Goal: Information Seeking & Learning: Check status

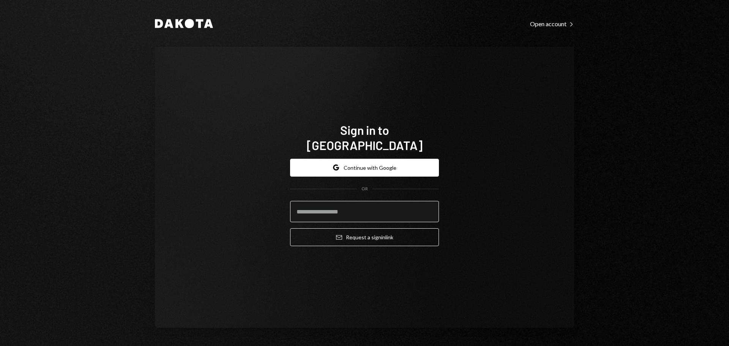
click at [337, 204] on input "email" at bounding box center [364, 211] width 149 height 21
type input "**********"
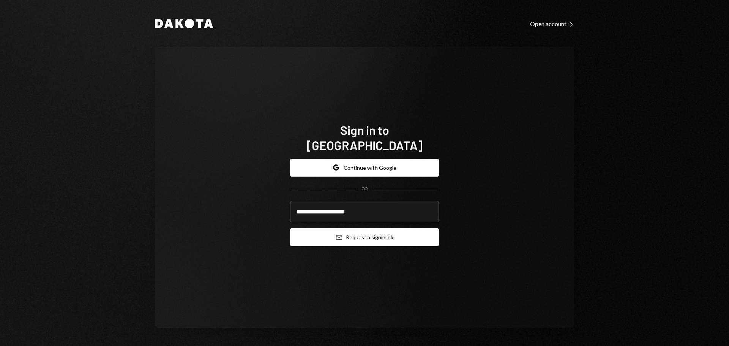
click at [360, 231] on button "Email Request a sign in link" at bounding box center [364, 237] width 149 height 18
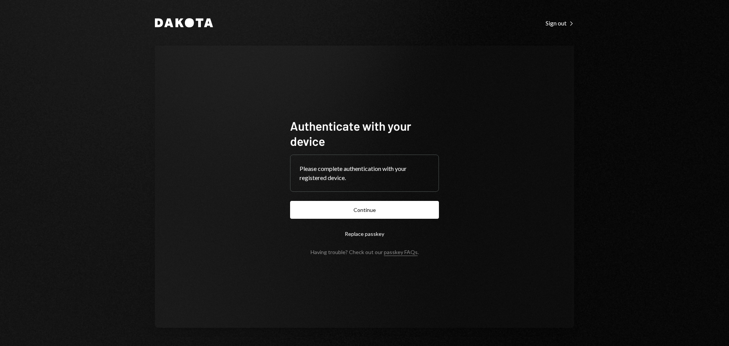
click at [388, 226] on button "Replace passkey" at bounding box center [364, 234] width 149 height 18
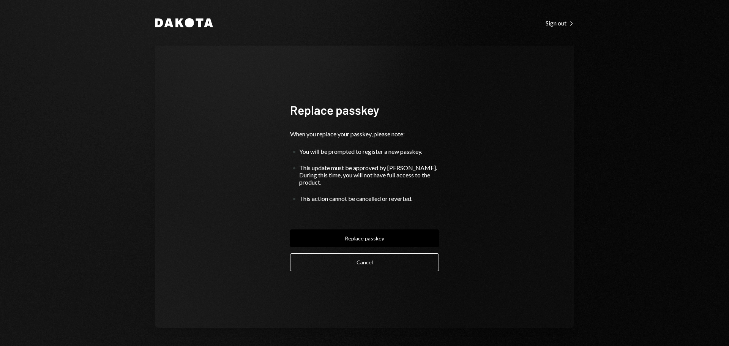
click at [389, 262] on button "Cancel" at bounding box center [364, 262] width 149 height 18
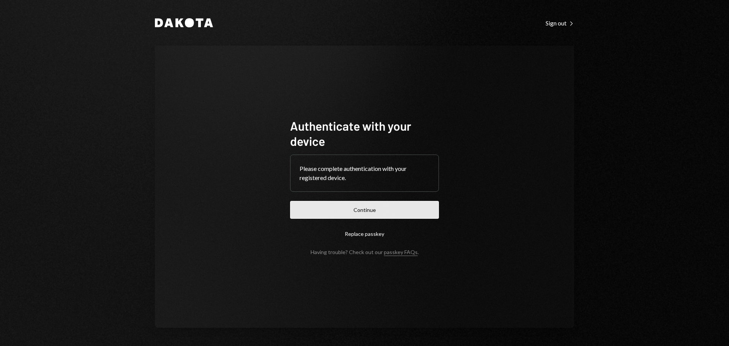
click at [378, 206] on button "Continue" at bounding box center [364, 210] width 149 height 18
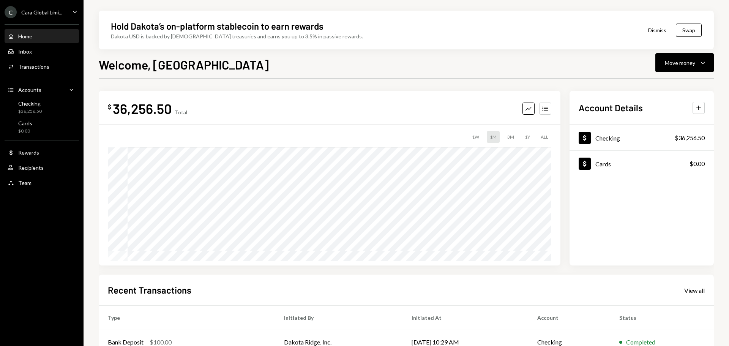
scroll to position [112, 0]
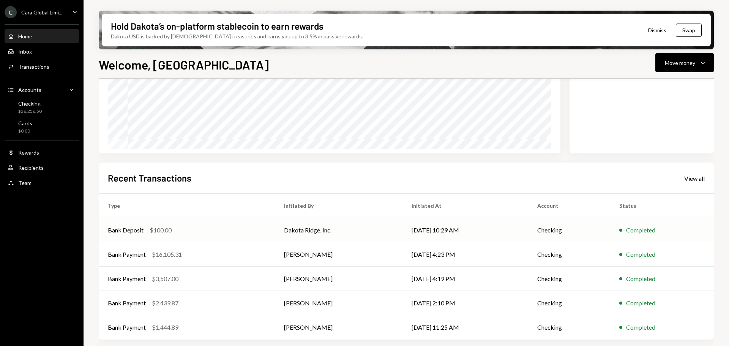
click at [326, 236] on td "Dakota Ridge, Inc." at bounding box center [339, 230] width 128 height 24
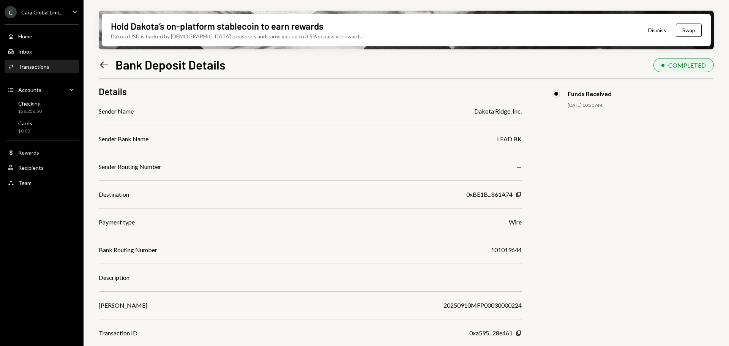
scroll to position [61, 0]
click at [518, 192] on icon "button" at bounding box center [519, 192] width 4 height 5
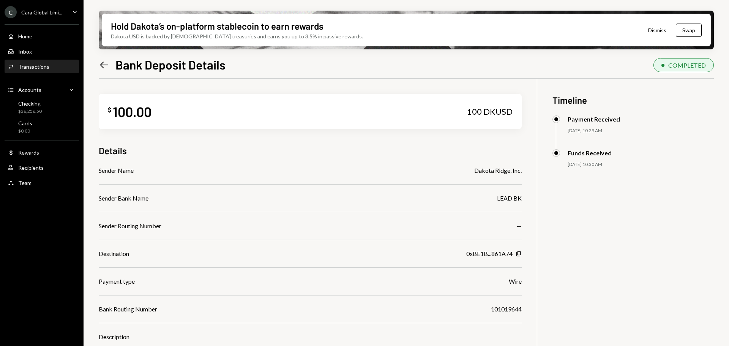
click at [108, 64] on icon "Left Arrow" at bounding box center [104, 65] width 11 height 11
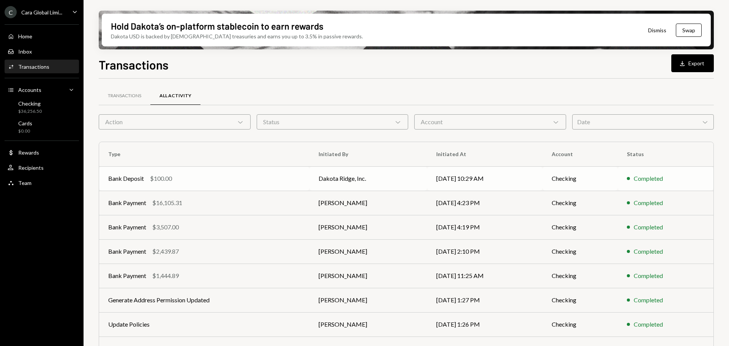
click at [343, 177] on td "Dakota Ridge, Inc." at bounding box center [369, 178] width 118 height 24
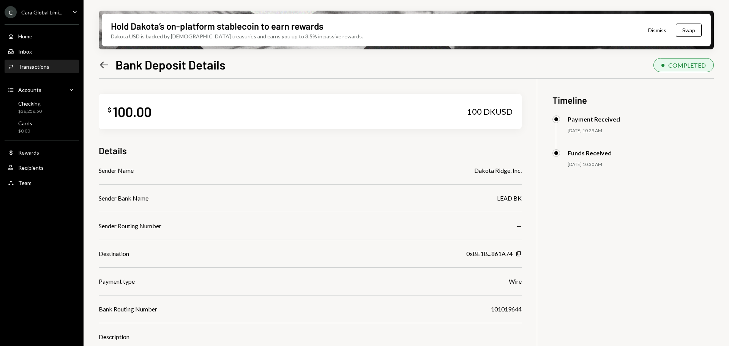
click at [479, 167] on div "Dakota Ridge, Inc." at bounding box center [497, 170] width 47 height 9
drag, startPoint x: 474, startPoint y: 171, endPoint x: 521, endPoint y: 171, distance: 47.5
click at [521, 171] on div "Sender Name Dakota Ridge, Inc." at bounding box center [310, 170] width 423 height 9
copy div "Dakota Ridge, Inc"
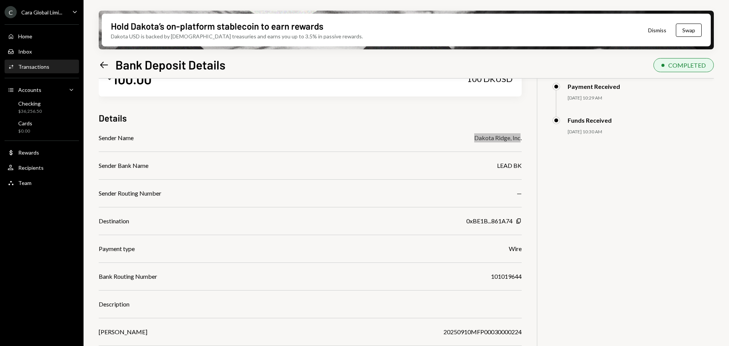
scroll to position [61, 0]
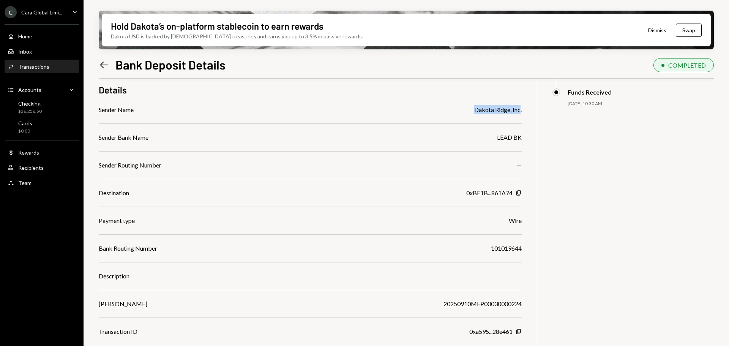
click at [661, 29] on button "Dismiss" at bounding box center [657, 30] width 37 height 18
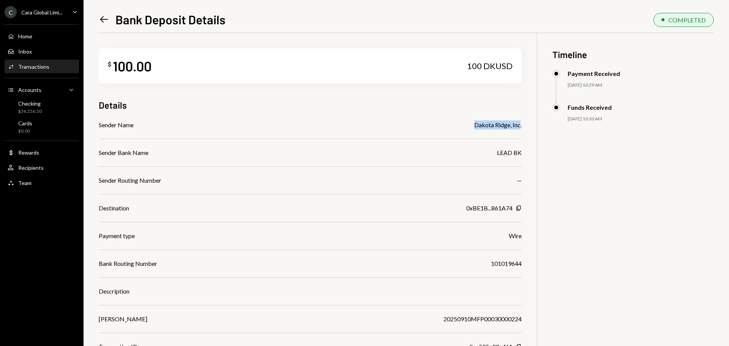
scroll to position [33, 0]
